Goal: Check status: Check status

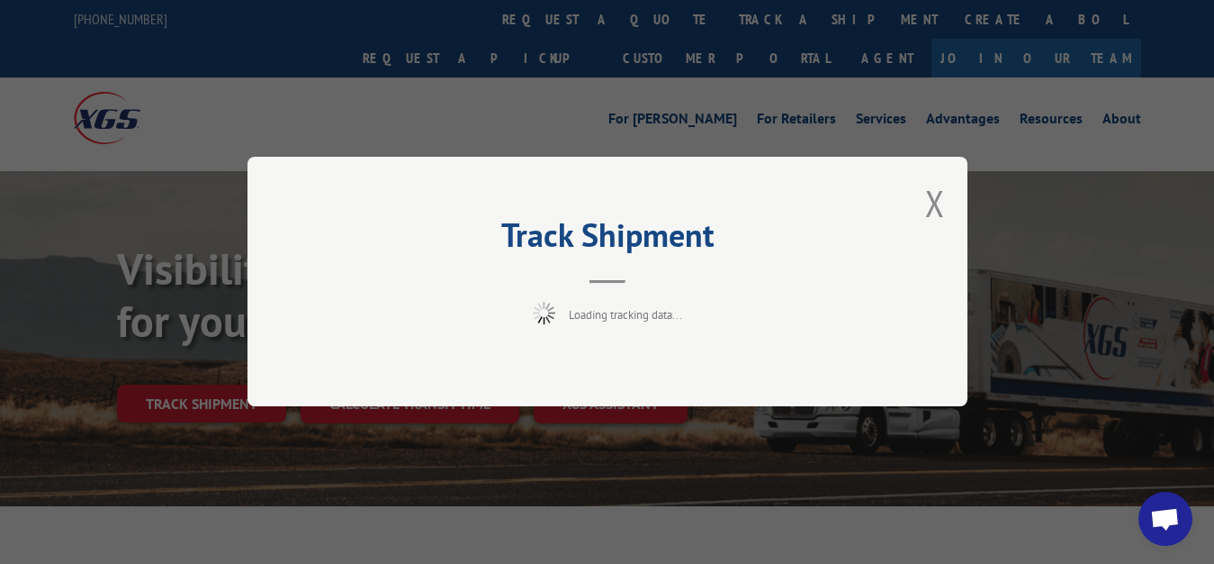
scroll to position [92, 0]
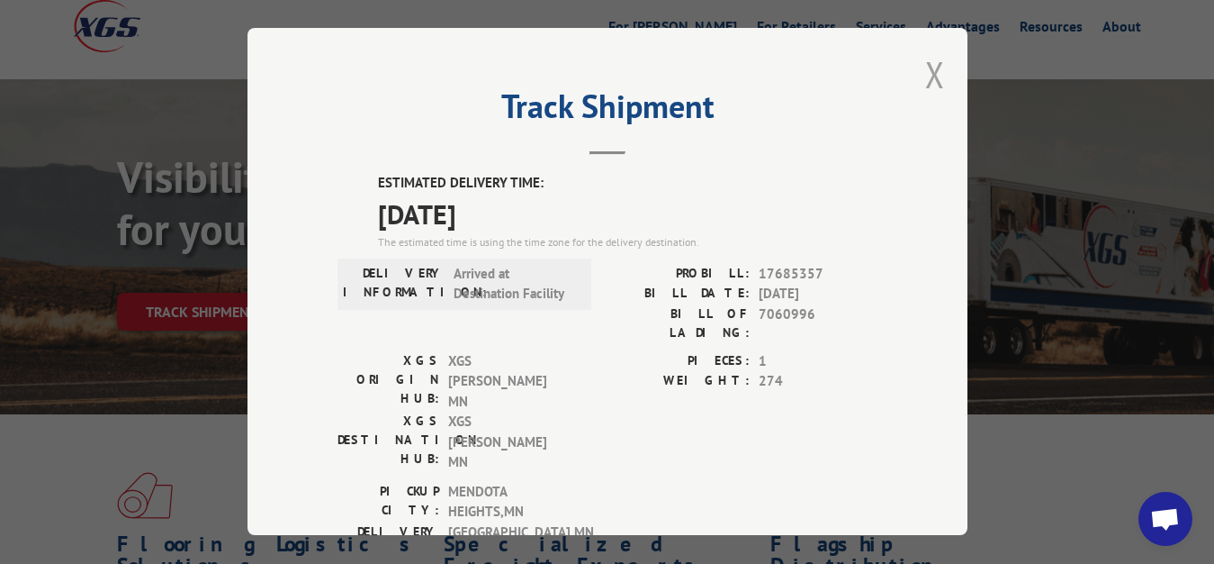
drag, startPoint x: 922, startPoint y: 68, endPoint x: 648, endPoint y: 176, distance: 294.2
click at [925, 68] on button "Close modal" at bounding box center [935, 74] width 20 height 48
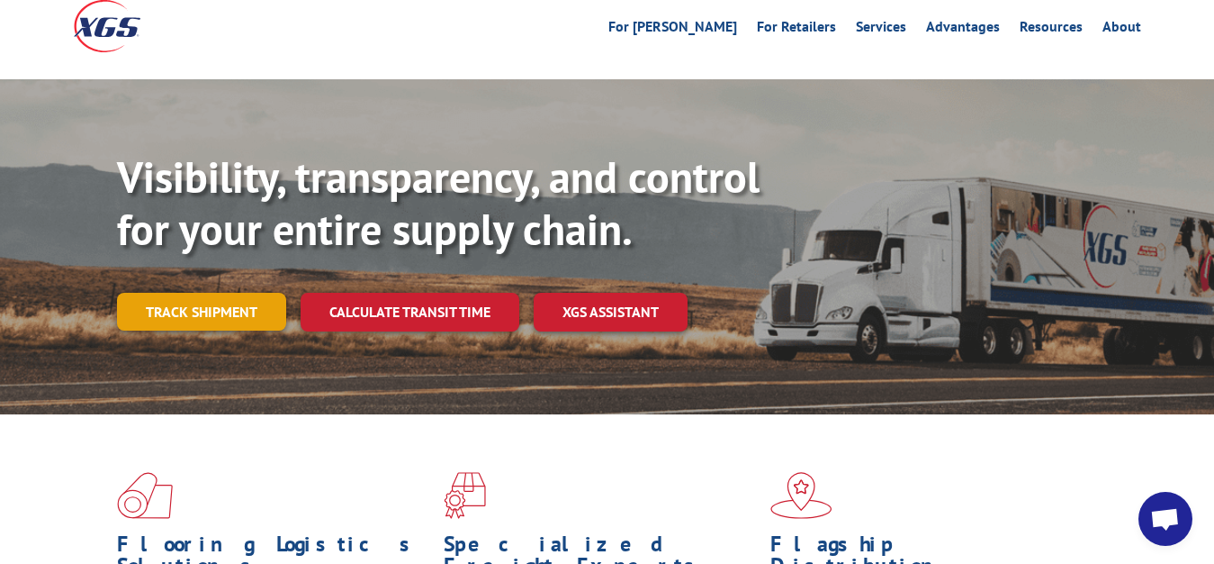
click at [175, 293] on link "Track shipment" at bounding box center [201, 312] width 169 height 38
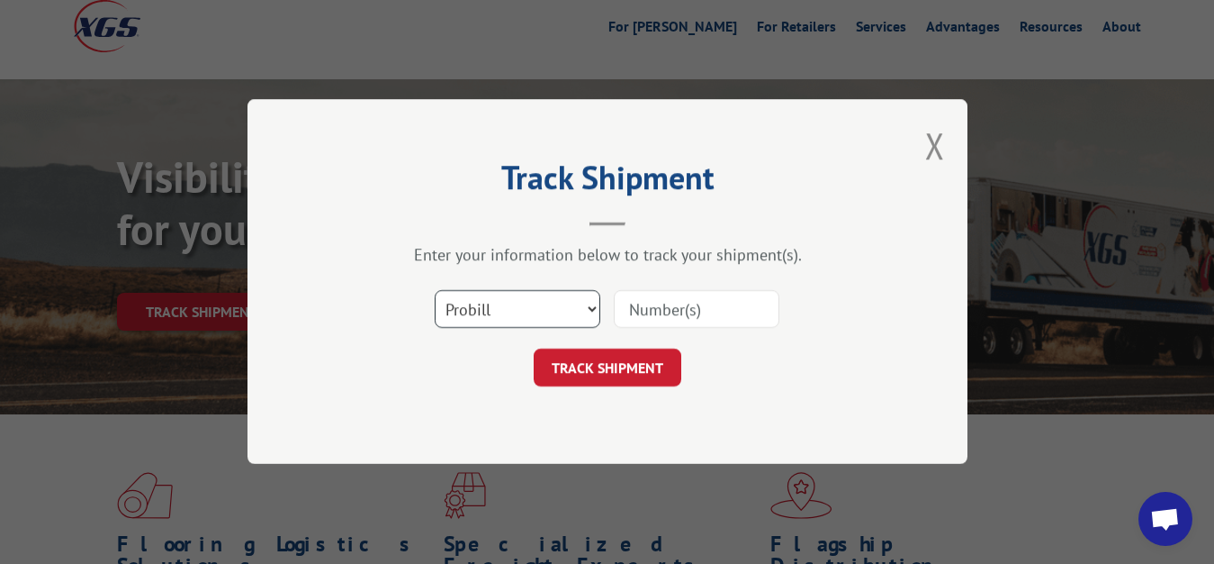
click at [435, 291] on select "Select category... Probill BOL PO" at bounding box center [518, 310] width 166 height 38
select select "bol"
click option "BOL" at bounding box center [0, 0] width 0 height 0
drag, startPoint x: 677, startPoint y: 322, endPoint x: 678, endPoint y: 310, distance: 12.6
click at [678, 316] on input at bounding box center [697, 310] width 166 height 38
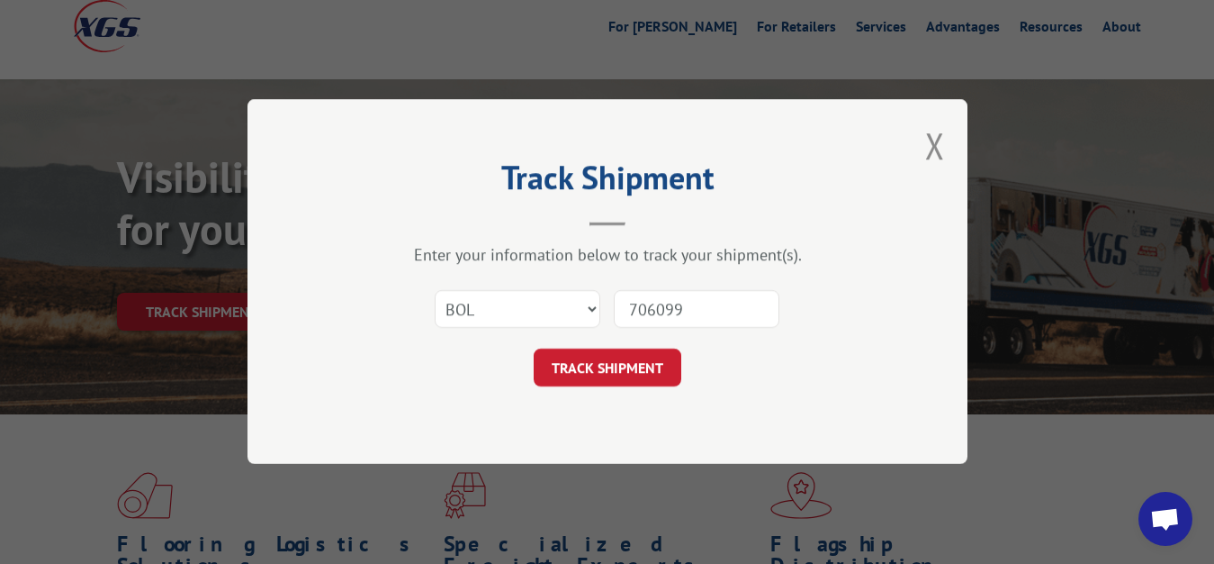
type input "7060995"
click button "TRACK SHIPMENT" at bounding box center [608, 368] width 148 height 38
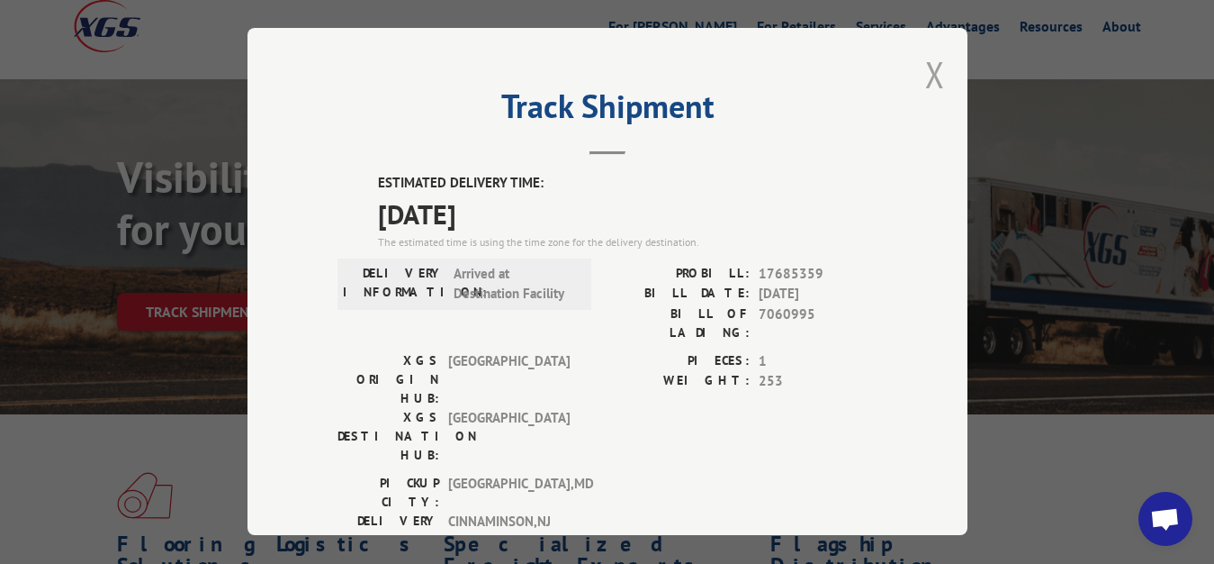
click at [925, 73] on button "Close modal" at bounding box center [935, 74] width 20 height 48
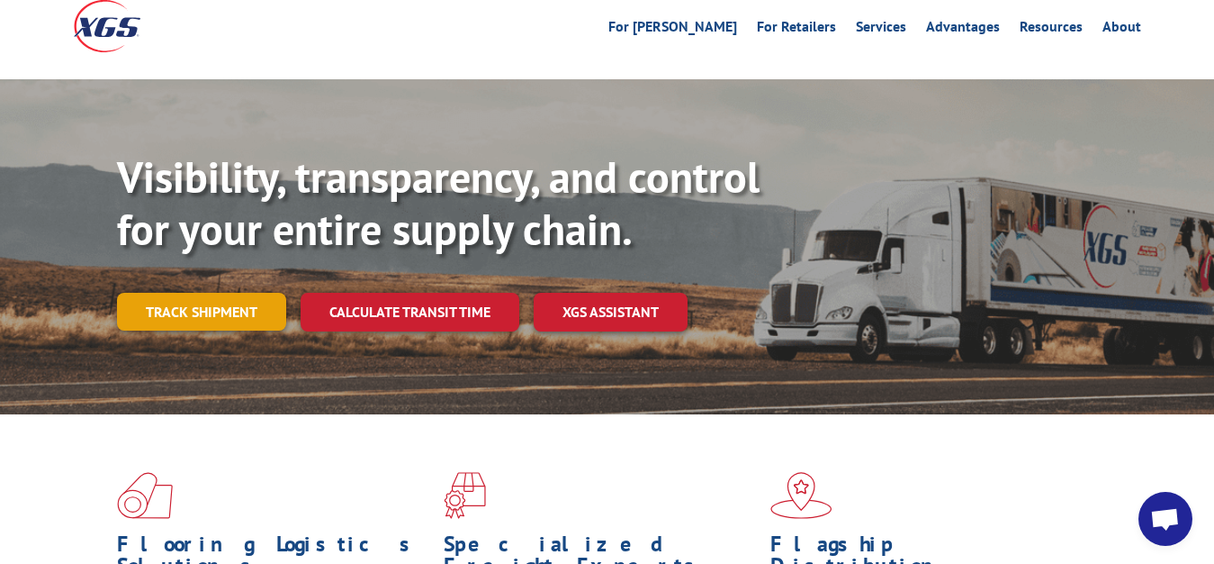
click at [223, 293] on link "Track shipment" at bounding box center [201, 312] width 169 height 38
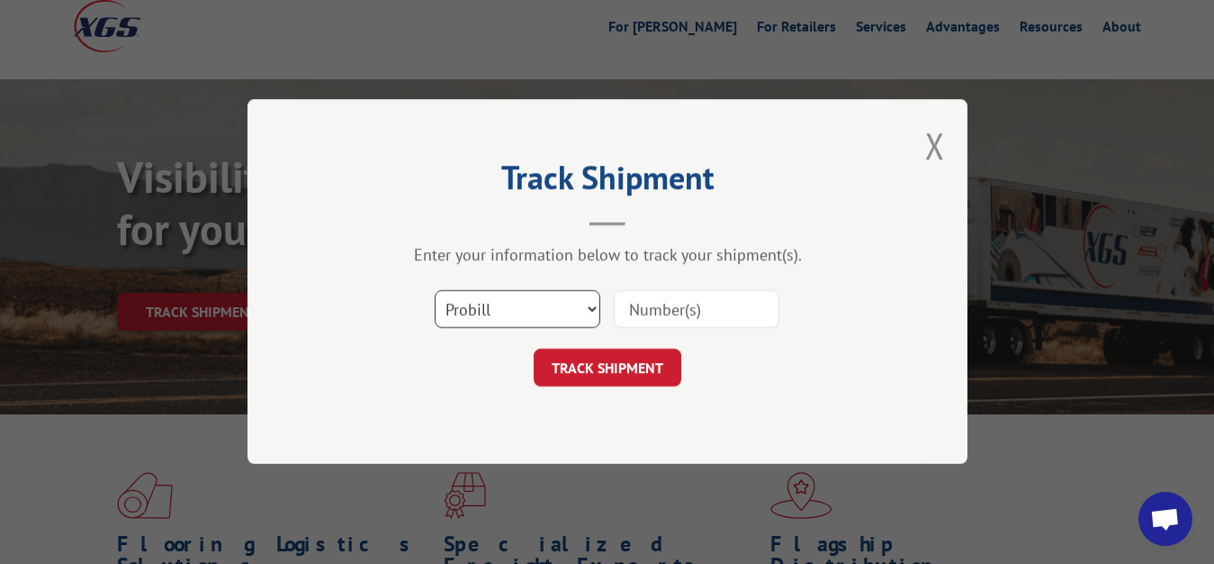
click at [435, 291] on select "Select category... Probill BOL PO" at bounding box center [518, 310] width 166 height 38
select select "bol"
click option "BOL" at bounding box center [0, 0] width 0 height 0
drag, startPoint x: 651, startPoint y: 306, endPoint x: 645, endPoint y: 212, distance: 94.7
click at [651, 305] on input at bounding box center [697, 310] width 166 height 38
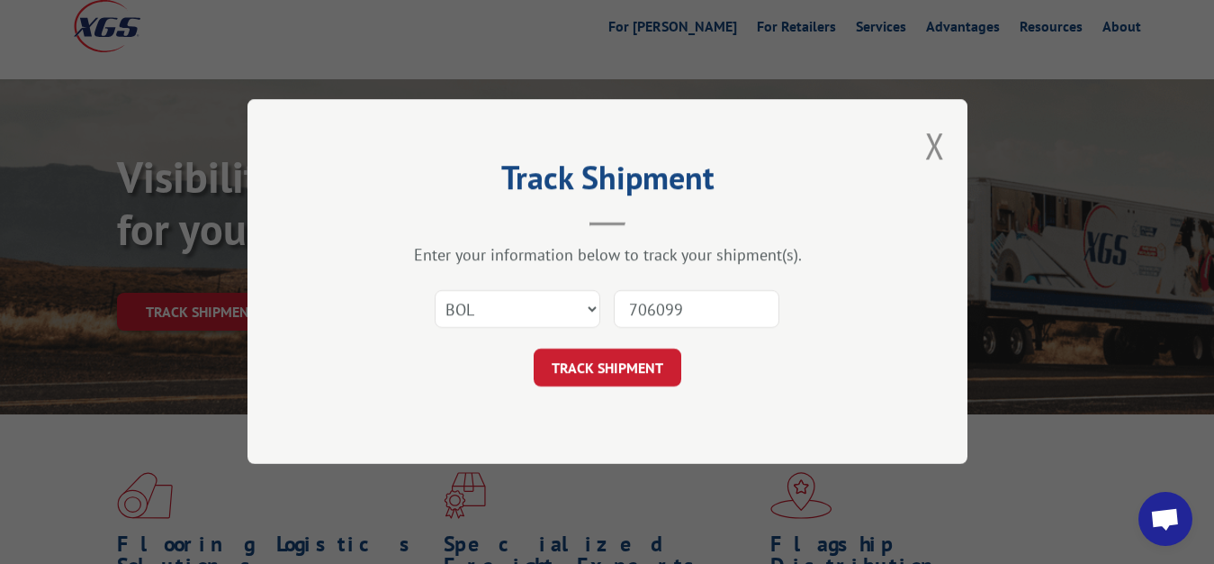
type input "7060997"
click button "TRACK SHIPMENT" at bounding box center [608, 368] width 148 height 38
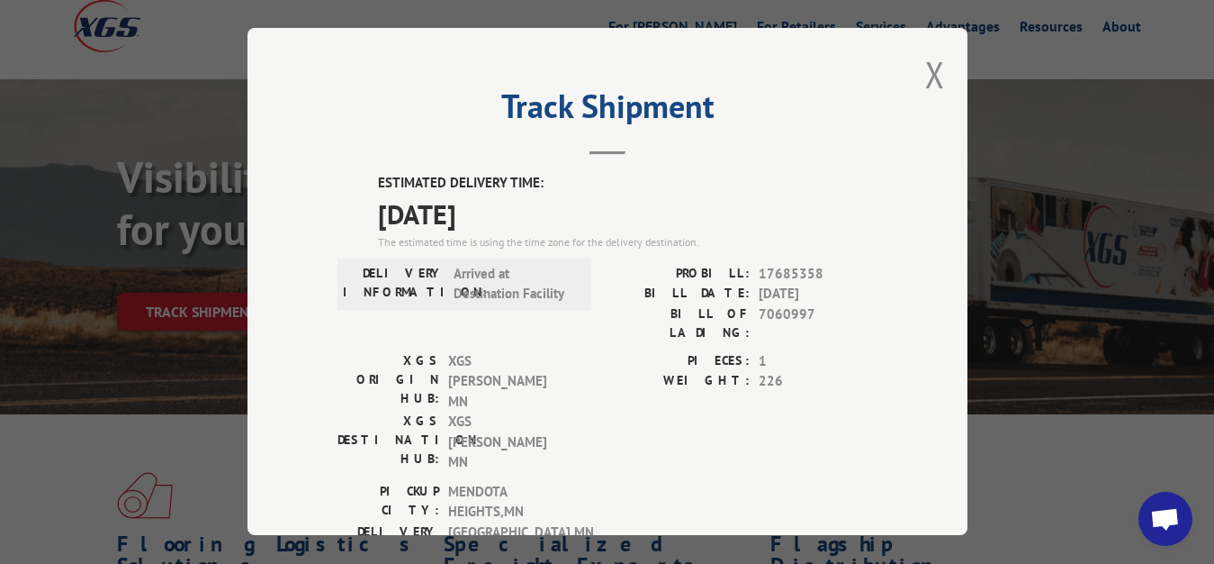
drag, startPoint x: 924, startPoint y: 74, endPoint x: 826, endPoint y: 147, distance: 122.2
click at [925, 83] on button "Close modal" at bounding box center [935, 74] width 20 height 48
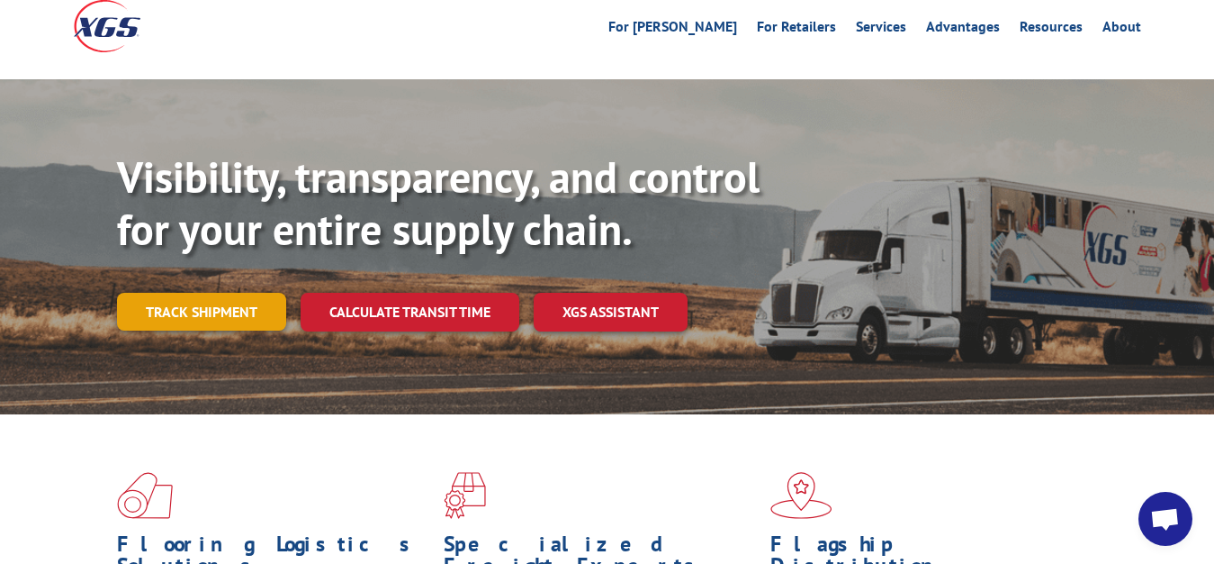
click at [230, 293] on link "Track shipment" at bounding box center [201, 312] width 169 height 38
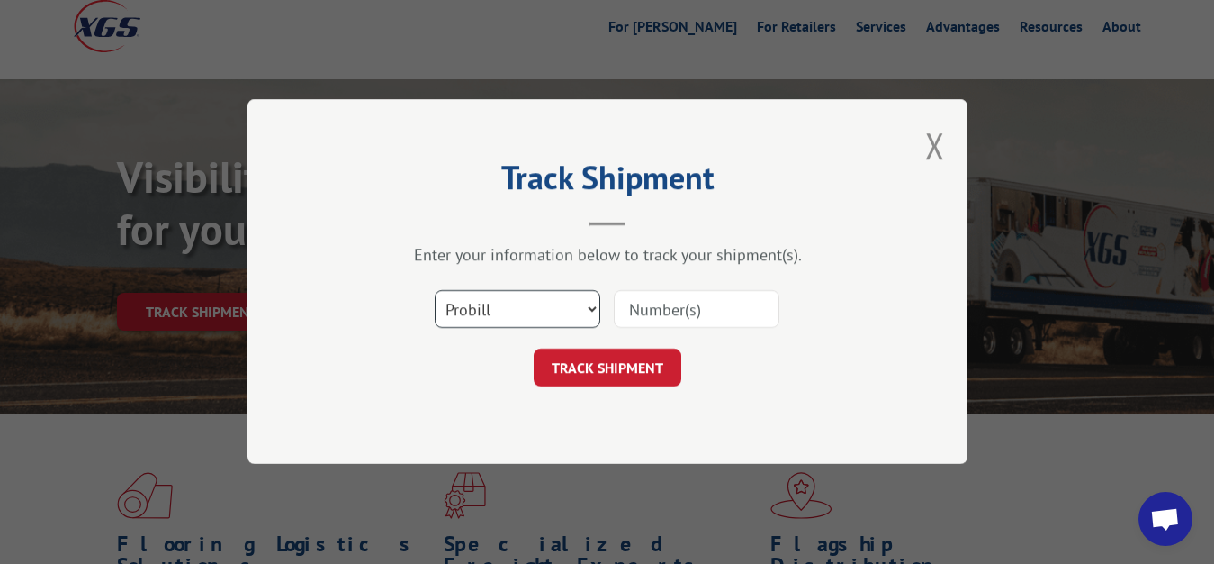
click at [435, 291] on select "Select category... Probill BOL PO" at bounding box center [518, 310] width 166 height 38
select select "bol"
click option "BOL" at bounding box center [0, 0] width 0 height 0
click at [435, 291] on select "Select category... Probill BOL PO" at bounding box center [518, 310] width 166 height 38
click option "BOL" at bounding box center [0, 0] width 0 height 0
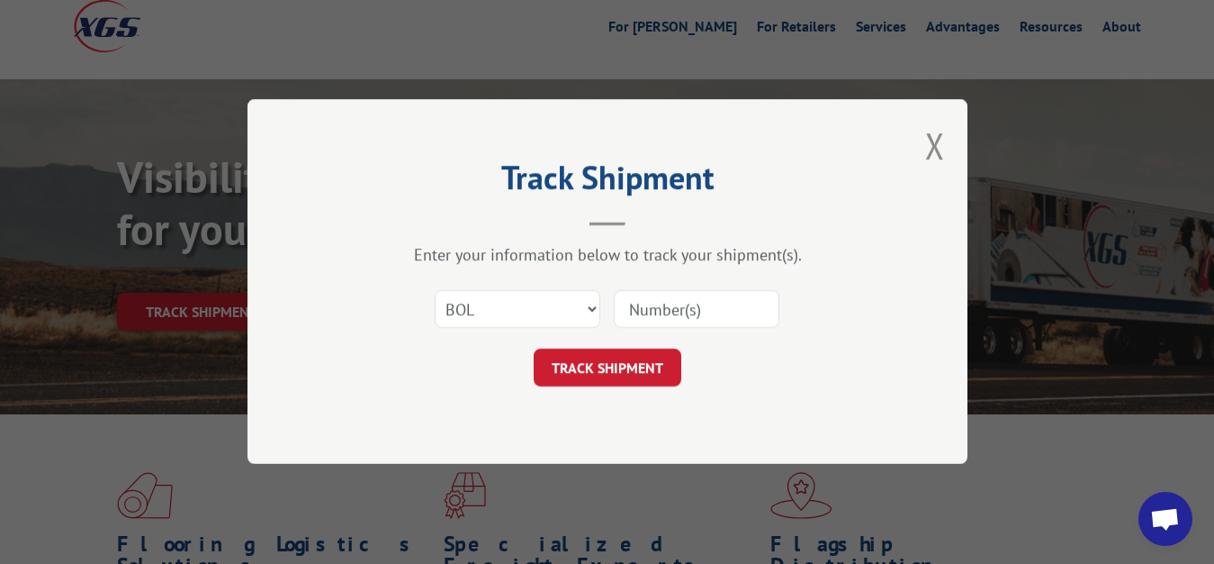
drag, startPoint x: 661, startPoint y: 312, endPoint x: 691, endPoint y: 197, distance: 119.2
click at [661, 309] on input at bounding box center [697, 310] width 166 height 38
type input "7060998"
click button "TRACK SHIPMENT" at bounding box center [608, 368] width 148 height 38
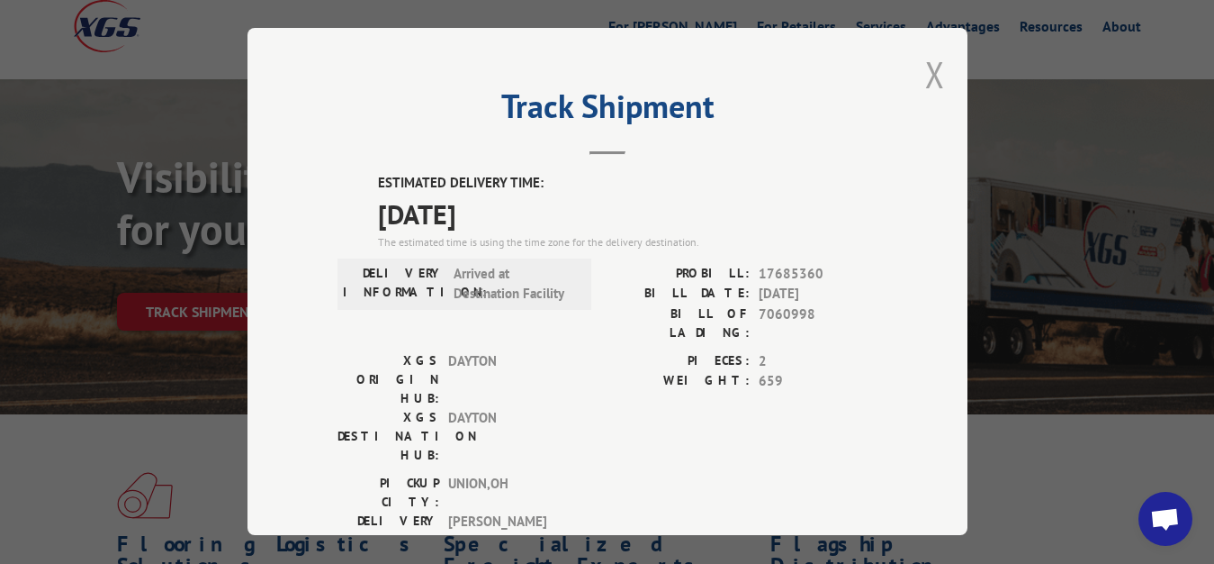
click at [925, 66] on button "Close modal" at bounding box center [935, 74] width 20 height 48
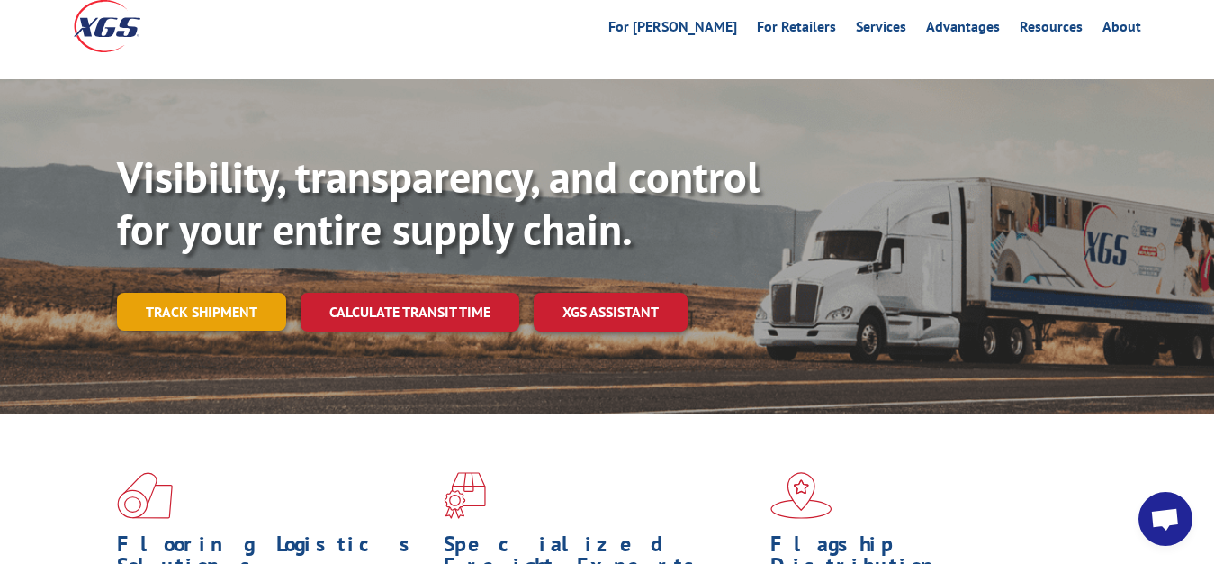
click at [238, 293] on link "Track shipment" at bounding box center [201, 312] width 169 height 38
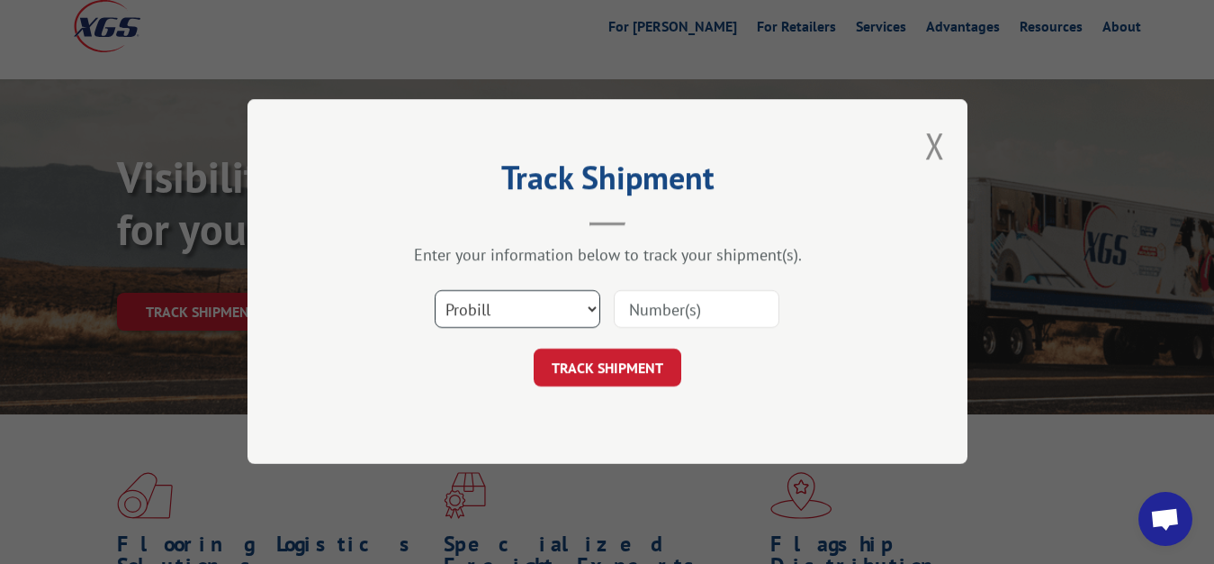
click at [435, 291] on select "Select category... Probill BOL PO" at bounding box center [518, 310] width 166 height 38
select select "bol"
click option "BOL" at bounding box center [0, 0] width 0 height 0
click at [637, 310] on input at bounding box center [697, 310] width 166 height 38
